Goal: Task Accomplishment & Management: Manage account settings

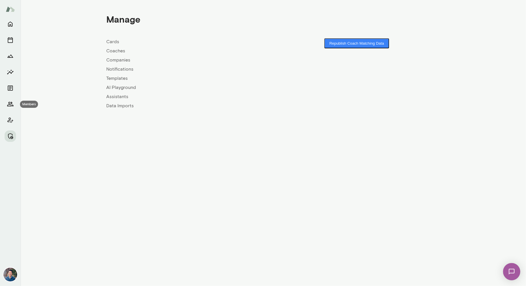
drag, startPoint x: 13, startPoint y: 103, endPoint x: 47, endPoint y: 90, distance: 36.6
click at [13, 103] on icon "Members" at bounding box center [10, 104] width 7 height 7
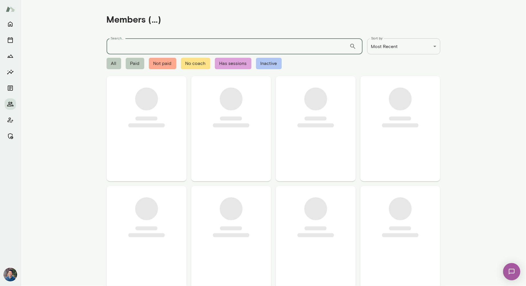
click at [131, 45] on input "Search..." at bounding box center [228, 46] width 243 height 16
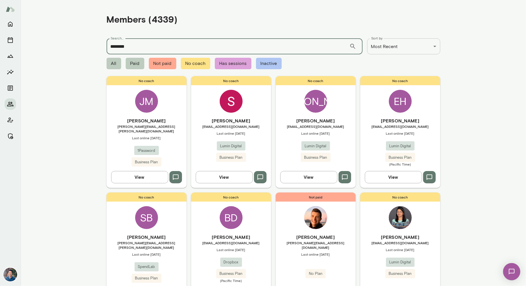
type input "********"
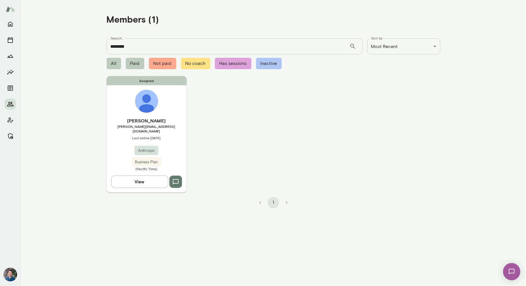
click at [166, 112] on div "Assigned [PERSON_NAME] [PERSON_NAME][EMAIL_ADDRESS][DOMAIN_NAME] Last online [D…" at bounding box center [147, 134] width 80 height 116
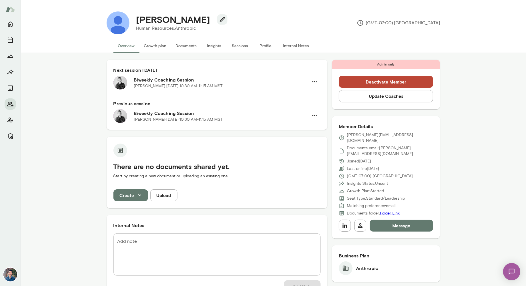
click at [236, 49] on button "Sessions" at bounding box center [240, 46] width 26 height 14
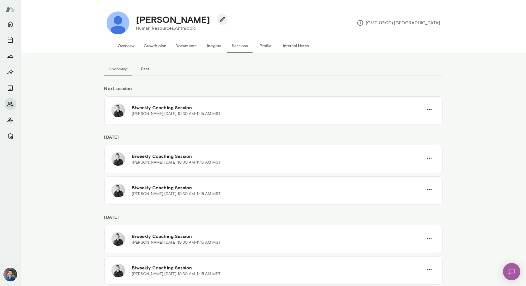
click at [148, 69] on button "Past" at bounding box center [145, 69] width 26 height 14
